Goal: Find specific page/section: Find specific page/section

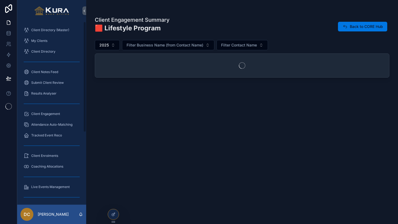
click at [57, 27] on div "Client Directory (Master)" at bounding box center [52, 30] width 56 height 9
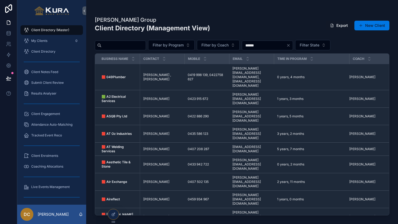
click at [129, 44] on input "scrollable content" at bounding box center [123, 46] width 44 height 8
type input "***"
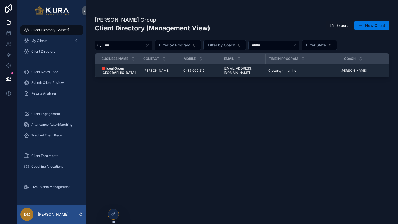
click at [297, 47] on icon "Clear" at bounding box center [294, 45] width 4 height 4
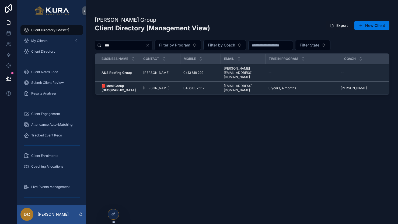
click at [172, 73] on td "[PERSON_NAME] [PERSON_NAME]" at bounding box center [160, 72] width 40 height 17
click at [126, 76] on td "AUS Roofing Group AUS Roofing Group" at bounding box center [117, 72] width 45 height 17
click at [125, 71] on strong "AUS Roofing Group" at bounding box center [116, 73] width 30 height 4
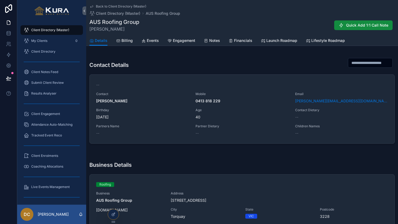
click at [383, 160] on div "Business Details" at bounding box center [241, 163] width 305 height 17
click at [232, 164] on div "Business Details" at bounding box center [241, 163] width 305 height 17
drag, startPoint x: 235, startPoint y: 157, endPoint x: 223, endPoint y: 162, distance: 12.2
click at [223, 162] on div "Business Details" at bounding box center [241, 163] width 305 height 17
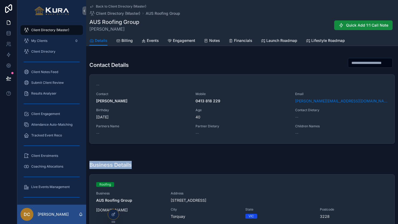
click at [223, 162] on div "Business Details" at bounding box center [241, 163] width 305 height 17
click at [304, 173] on div "Business Details Roofing Business AUS Roofing Group Address [STREET_ADDRESS] [D…" at bounding box center [241, 191] width 305 height 73
click at [127, 42] on span "Billing" at bounding box center [126, 40] width 11 height 5
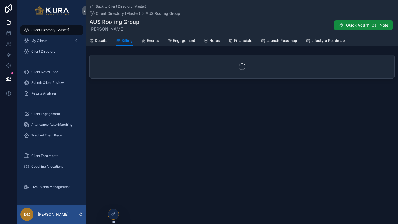
click at [152, 43] on link "Events" at bounding box center [149, 41] width 17 height 11
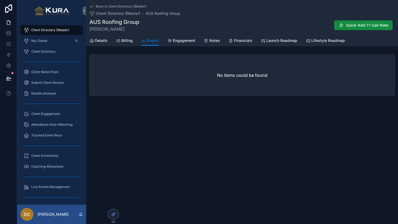
click at [328, 41] on span "Lifestyle Roadmap" at bounding box center [328, 40] width 34 height 5
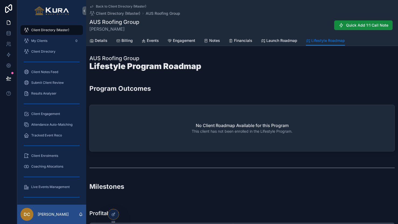
click at [250, 184] on div "Milestones" at bounding box center [241, 188] width 305 height 13
click at [104, 40] on span "Details" at bounding box center [101, 40] width 13 height 5
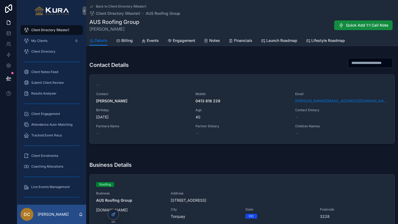
click at [378, 156] on div "Business Details" at bounding box center [241, 163] width 305 height 17
drag, startPoint x: 395, startPoint y: 155, endPoint x: 391, endPoint y: 143, distance: 12.0
drag, startPoint x: 352, startPoint y: 165, endPoint x: 350, endPoint y: 160, distance: 5.2
click at [350, 160] on div "Business Details" at bounding box center [241, 163] width 305 height 17
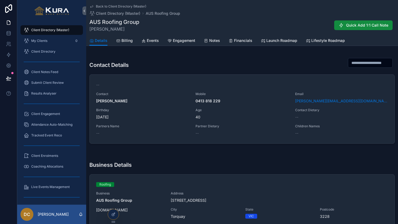
click at [269, 169] on div "Business Details" at bounding box center [241, 163] width 305 height 17
click at [283, 162] on div "Business Details" at bounding box center [241, 163] width 305 height 17
click at [300, 165] on div "Business Details" at bounding box center [241, 163] width 305 height 17
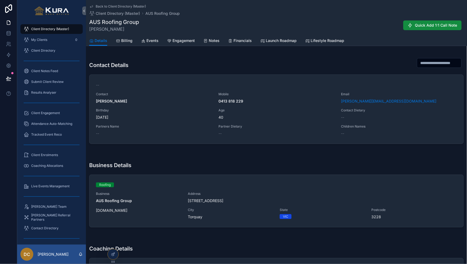
click at [288, 224] on div "Coaching Details Current Coach -- Current Program -- Time in Current Program --…" at bounding box center [276, 263] width 381 height 54
